Goal: Find specific page/section: Find specific page/section

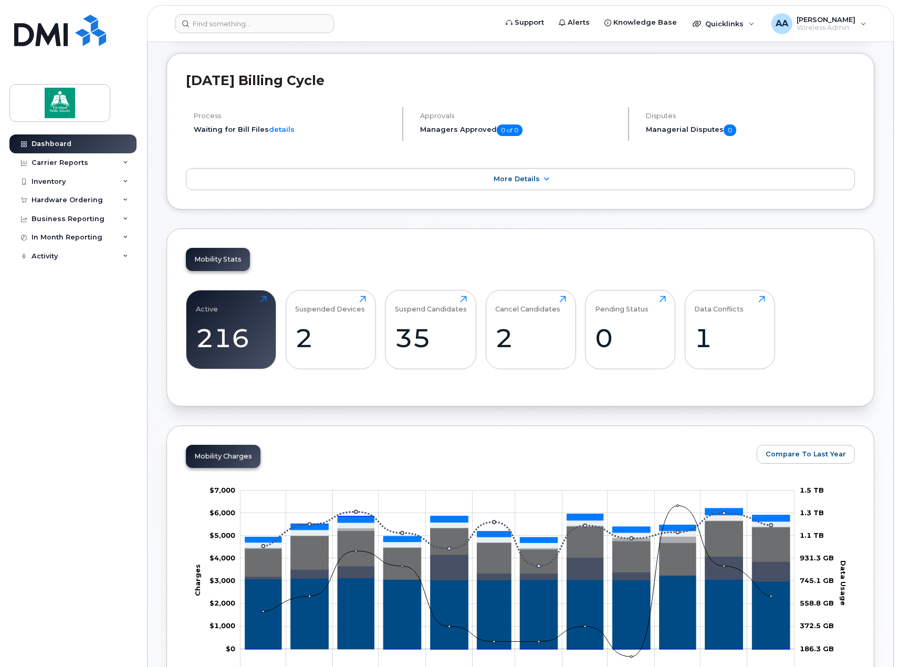
scroll to position [158, 0]
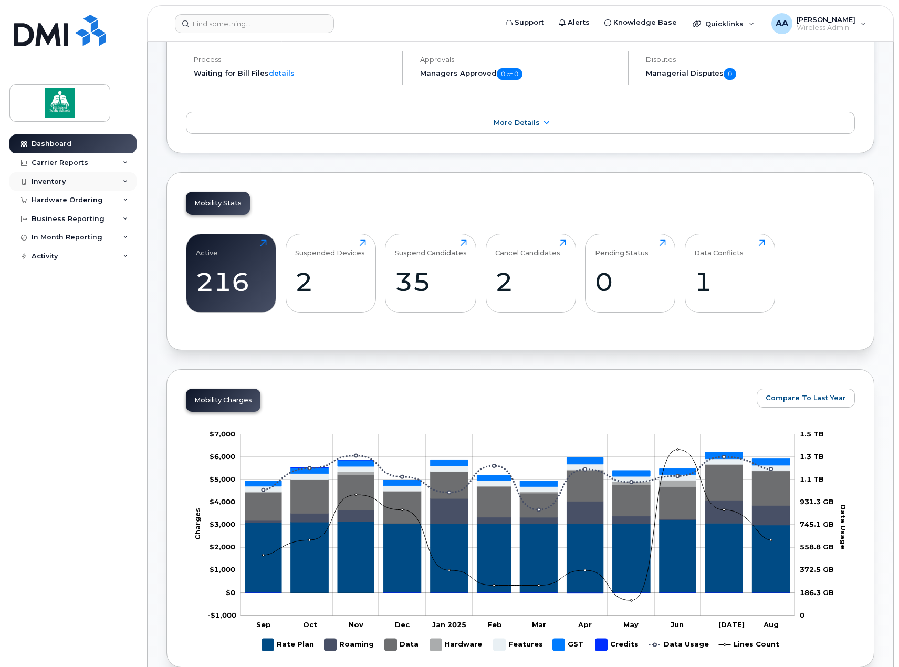
click at [67, 180] on div "Inventory" at bounding box center [72, 181] width 127 height 19
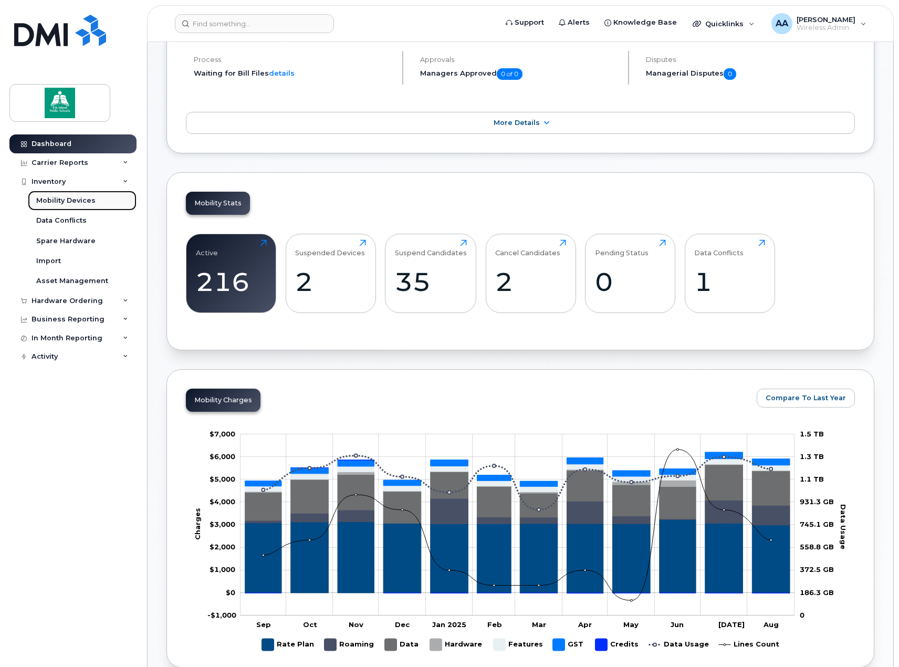
click at [60, 204] on div "Mobility Devices" at bounding box center [65, 200] width 59 height 9
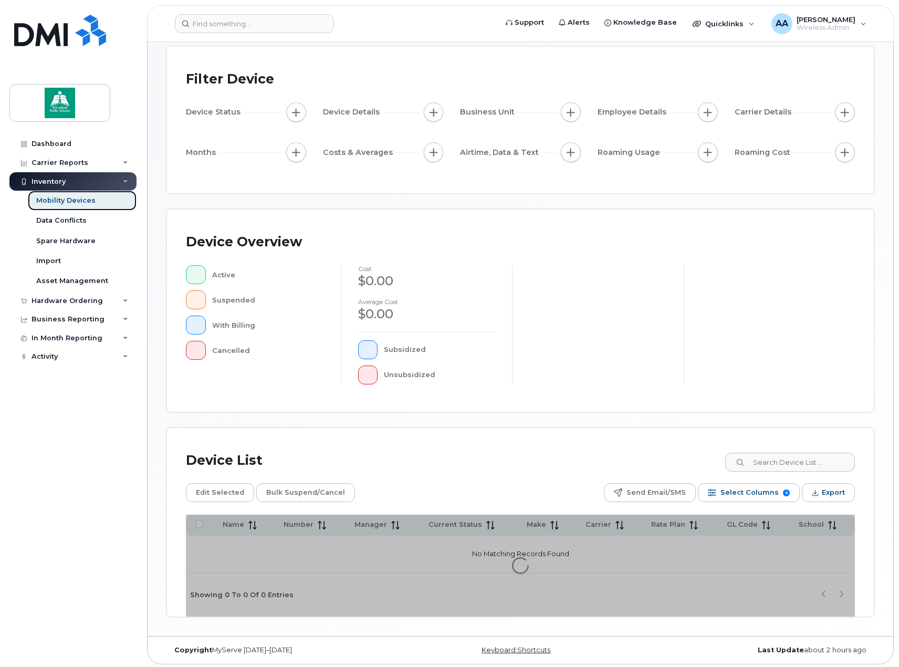
scroll to position [55, 0]
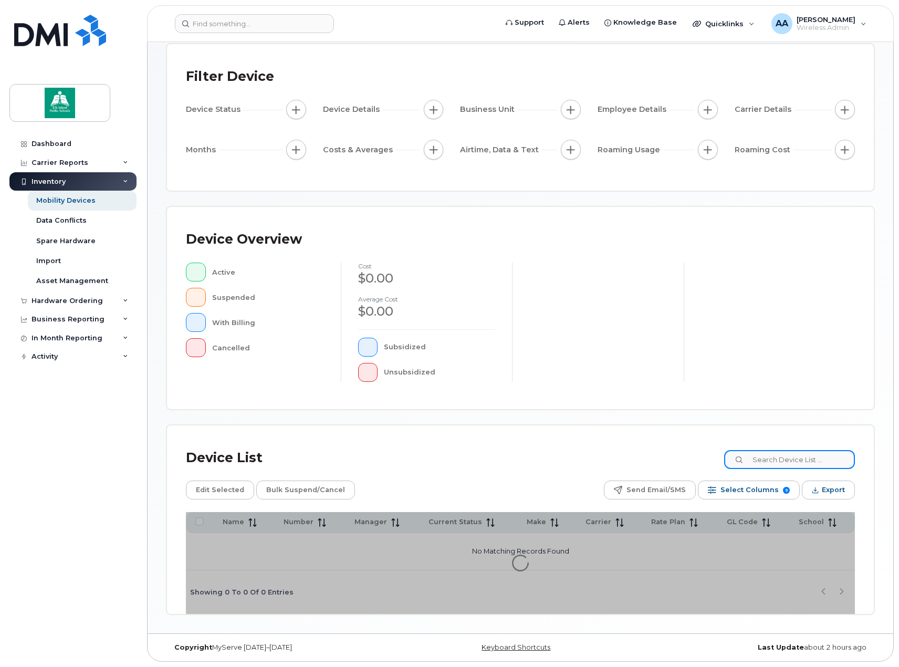
click at [786, 461] on input at bounding box center [789, 459] width 131 height 19
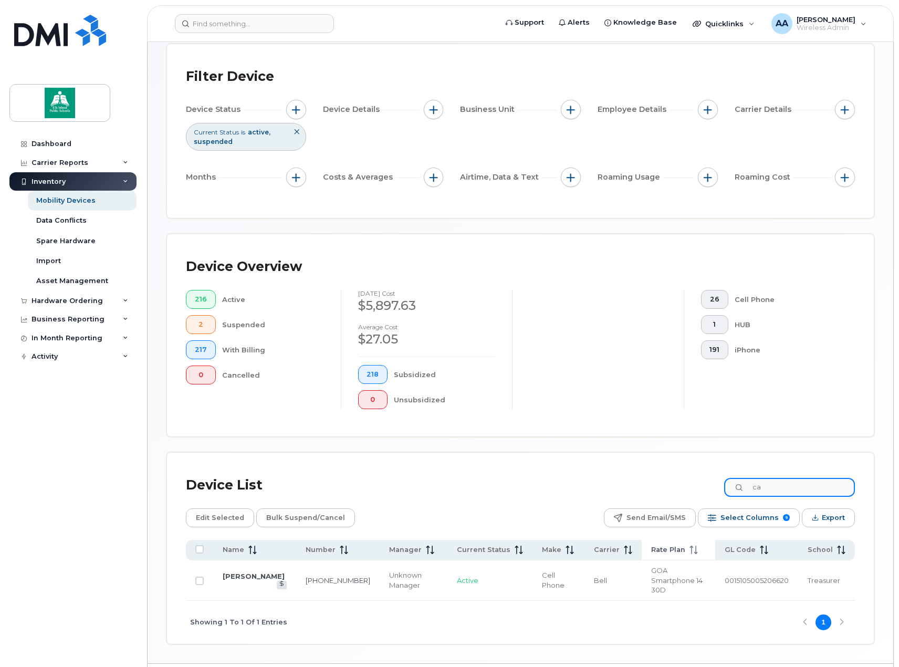
type input "c"
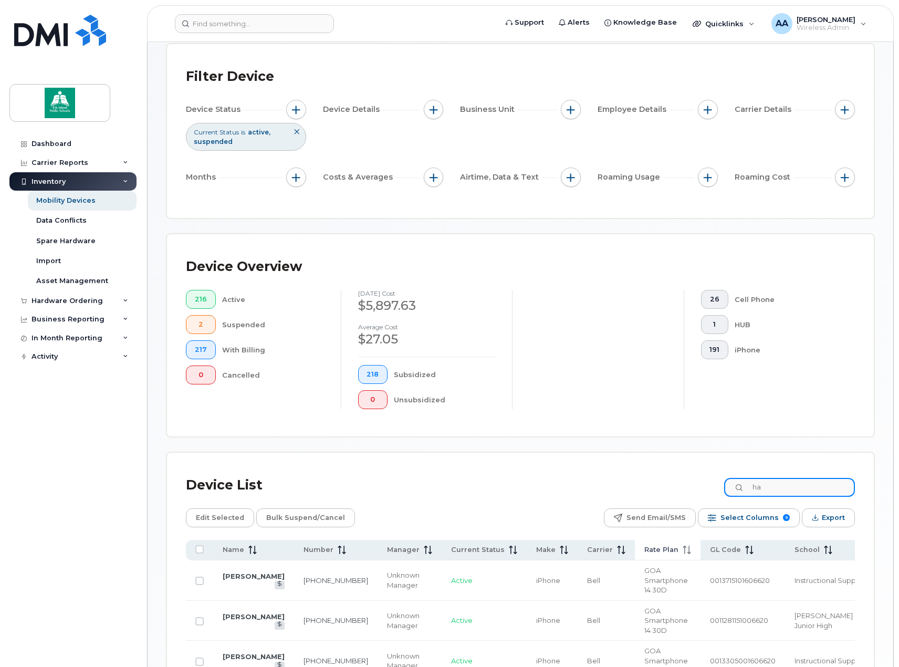
type input "h"
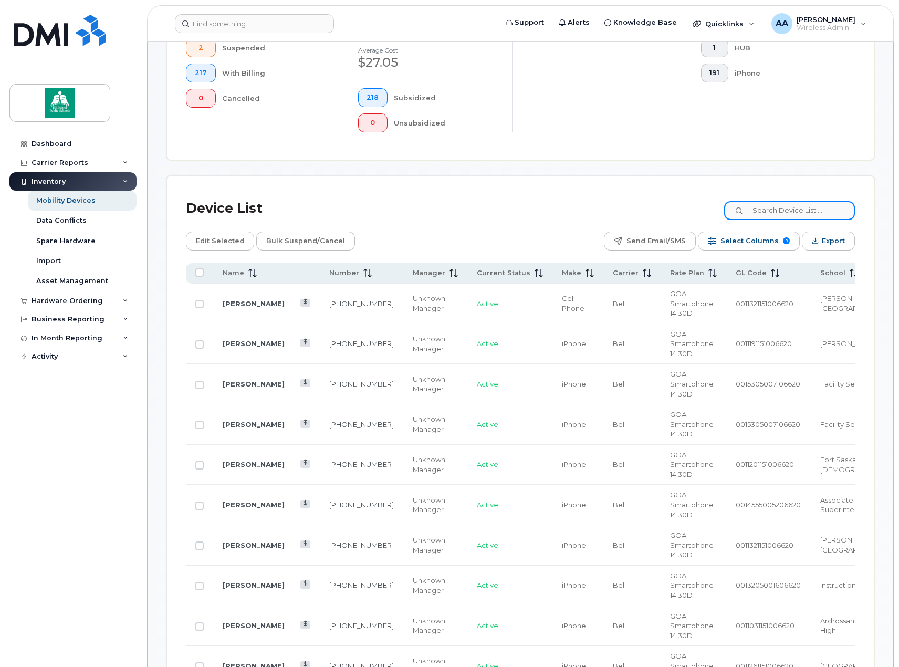
scroll to position [318, 0]
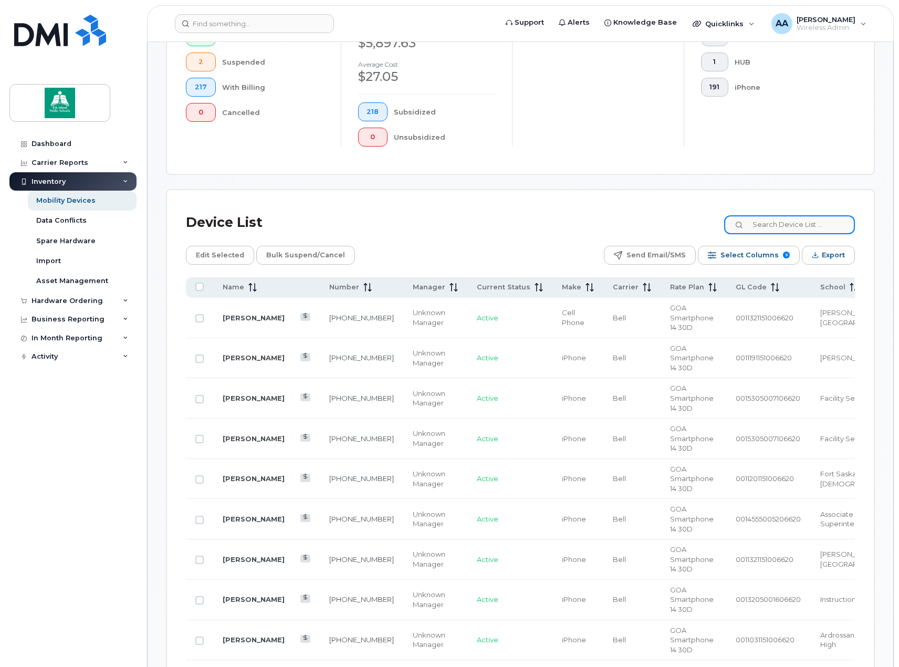
click at [780, 227] on input at bounding box center [789, 224] width 131 height 19
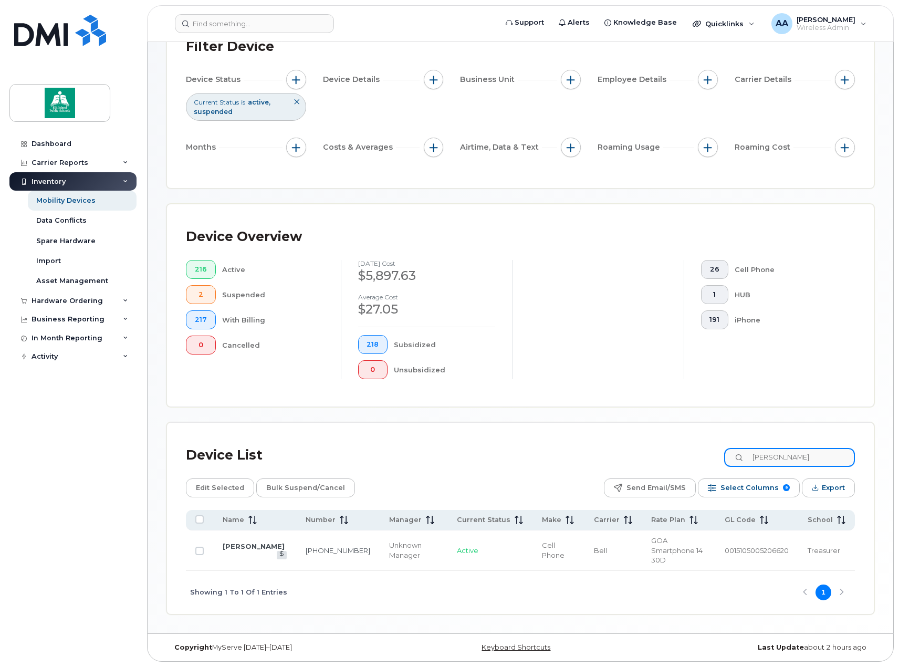
scroll to position [76, 0]
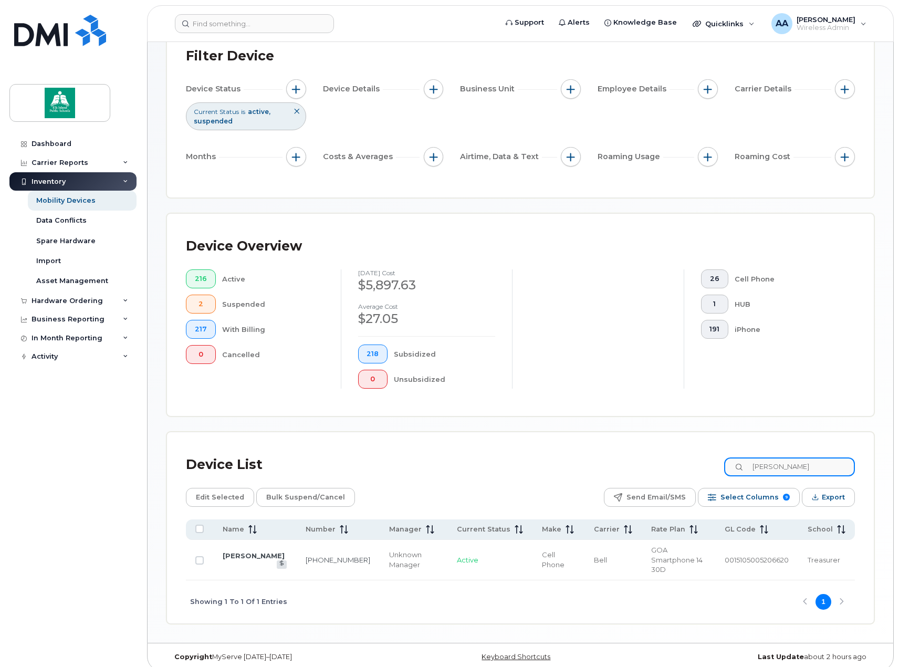
drag, startPoint x: 776, startPoint y: 467, endPoint x: 740, endPoint y: 467, distance: 35.7
click at [740, 467] on input "[PERSON_NAME]" at bounding box center [789, 467] width 131 height 19
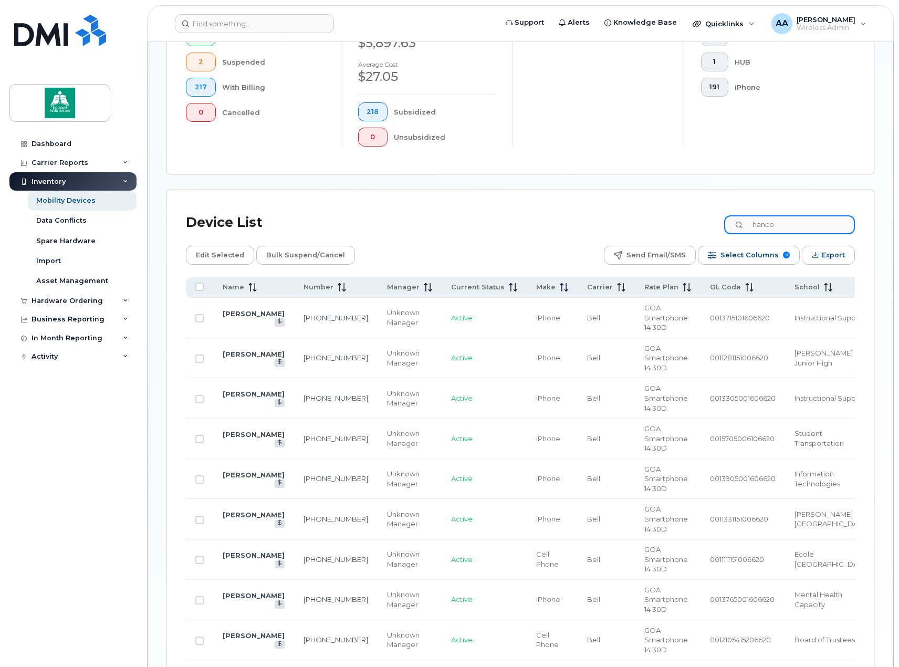
scroll to position [82, 0]
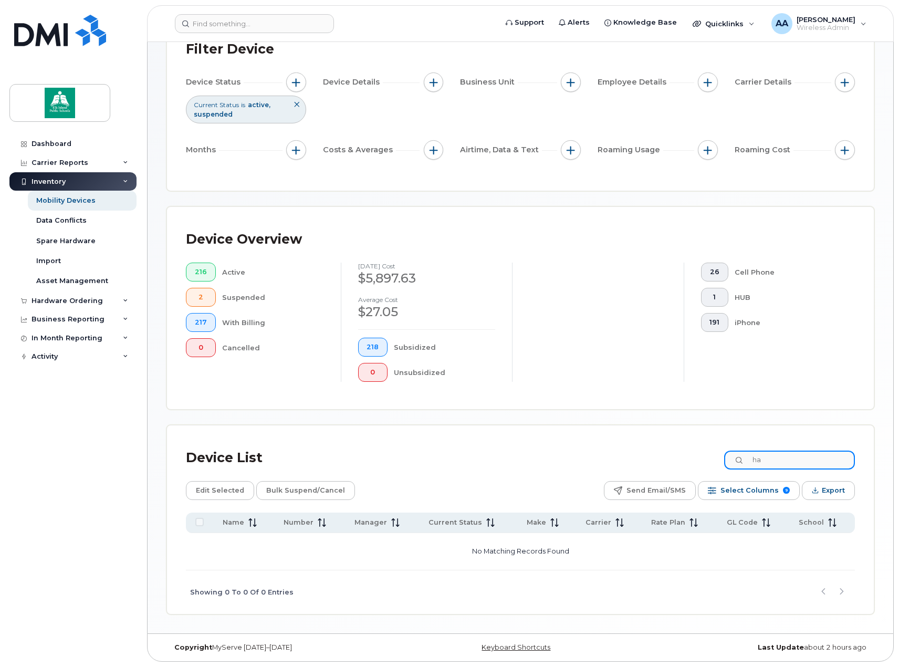
type input "h"
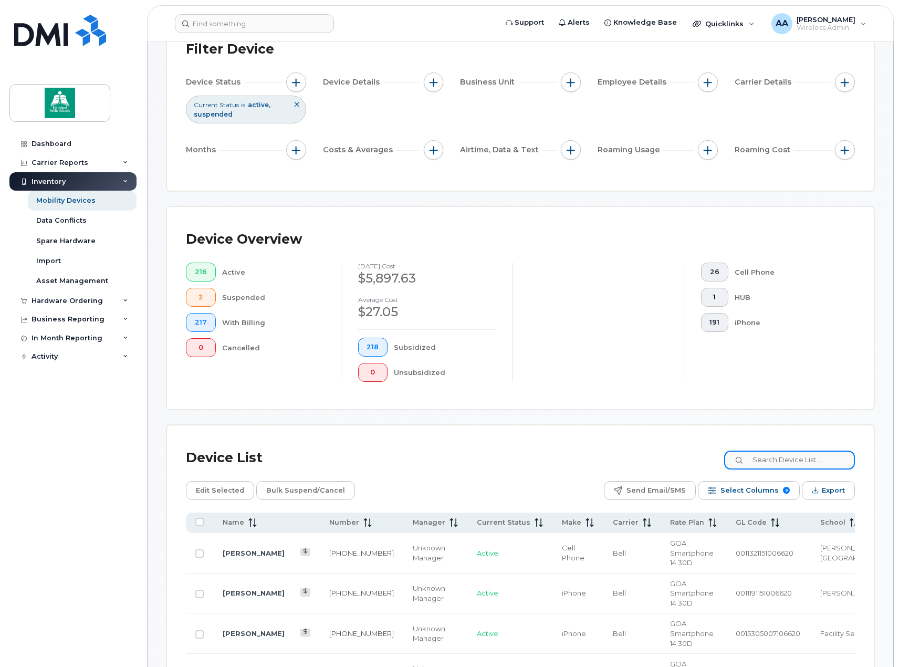
scroll to position [318, 0]
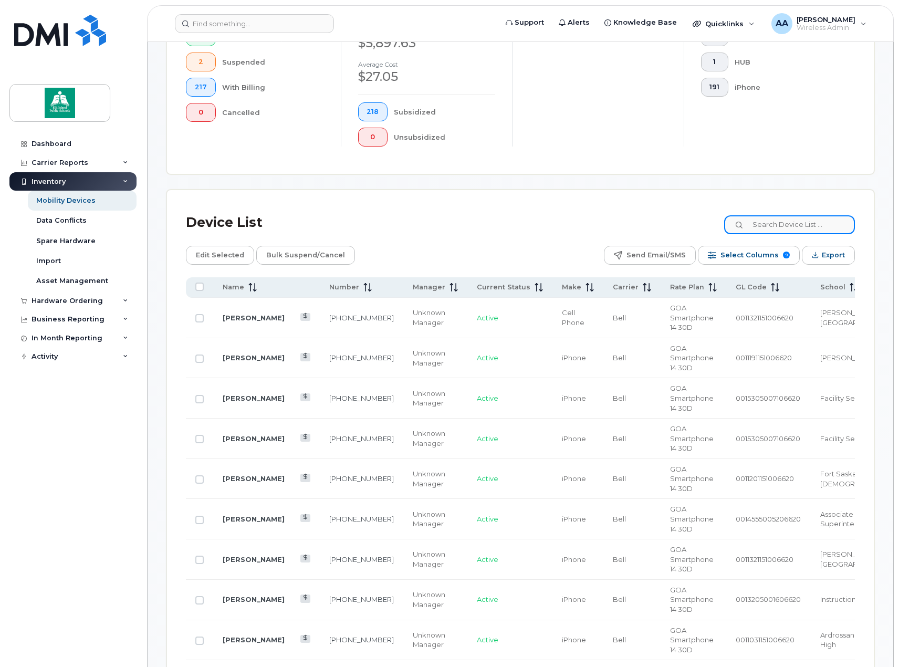
click at [776, 226] on input at bounding box center [789, 224] width 131 height 19
paste input "802395375"
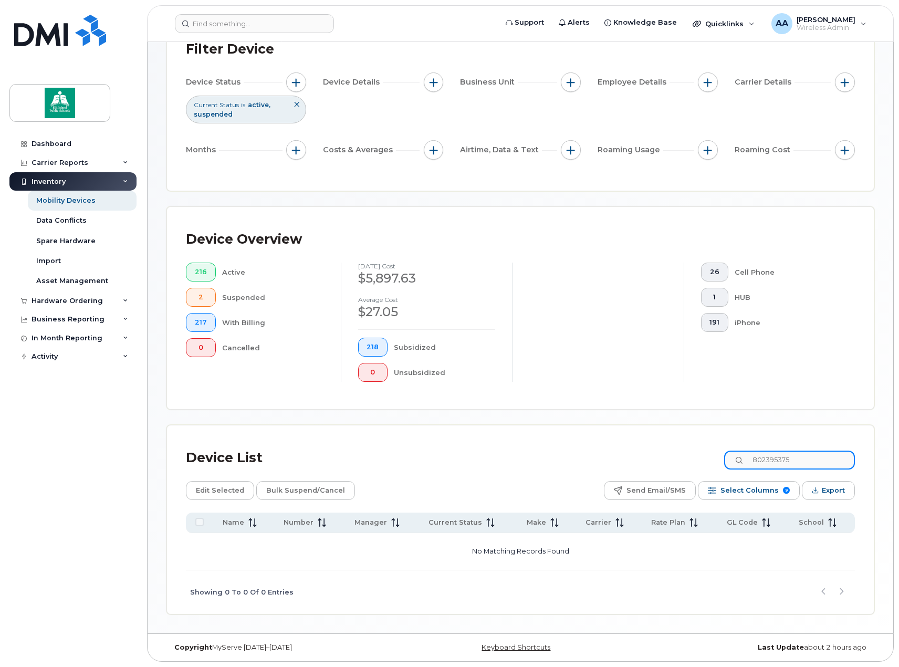
click at [764, 459] on input "802395375" at bounding box center [789, 460] width 131 height 19
drag, startPoint x: 810, startPoint y: 462, endPoint x: 762, endPoint y: 462, distance: 47.3
click at [762, 462] on input "7802395375" at bounding box center [789, 460] width 131 height 19
click at [781, 461] on input "7802395375" at bounding box center [789, 460] width 131 height 19
drag, startPoint x: 802, startPoint y: 459, endPoint x: 764, endPoint y: 460, distance: 37.8
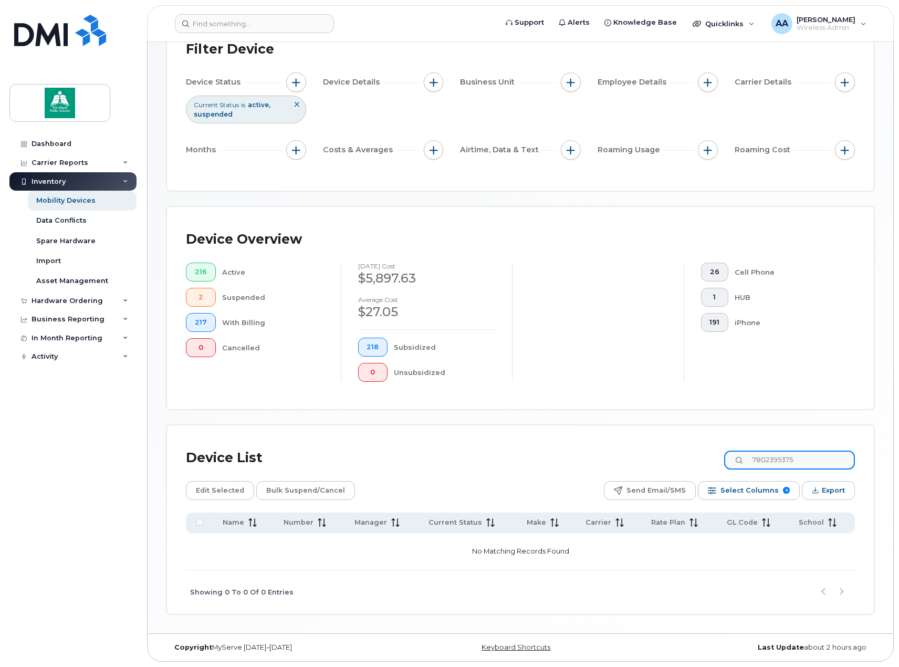
click at [764, 460] on input "7802395375" at bounding box center [789, 460] width 131 height 19
type input "7802395375"
